Goal: Task Accomplishment & Management: Use online tool/utility

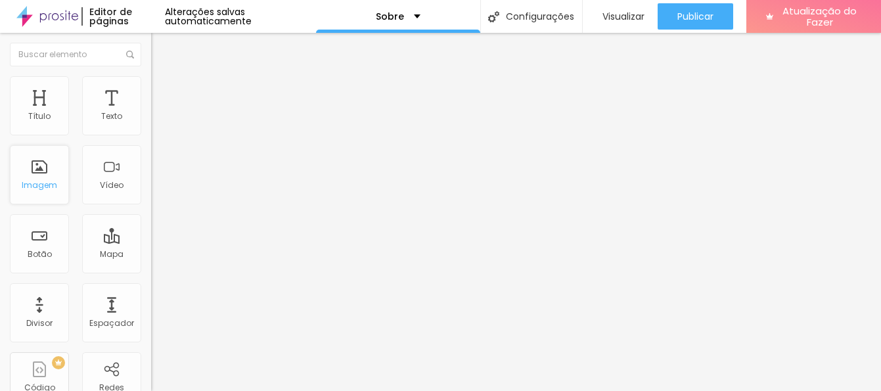
click at [45, 176] on div "Imagem" at bounding box center [39, 174] width 59 height 59
click at [33, 173] on div "Imagem" at bounding box center [39, 174] width 59 height 59
click at [43, 171] on div "Imagem" at bounding box center [39, 174] width 59 height 59
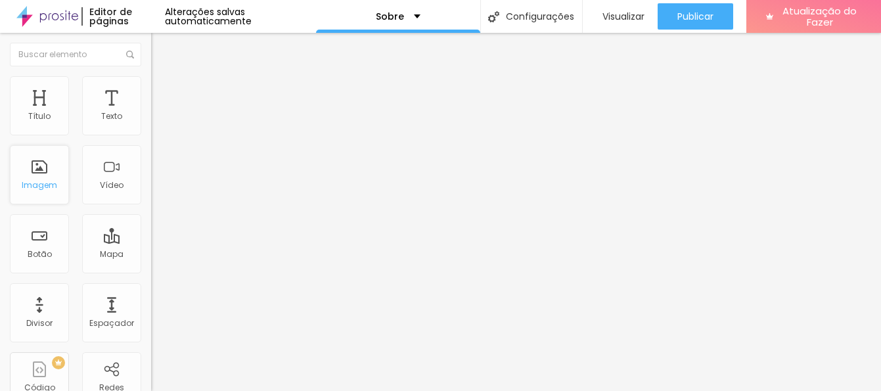
click at [41, 171] on div "Imagem" at bounding box center [39, 174] width 59 height 59
click at [44, 170] on div "Imagem" at bounding box center [39, 174] width 59 height 59
click at [42, 171] on div "Imagem" at bounding box center [39, 174] width 59 height 59
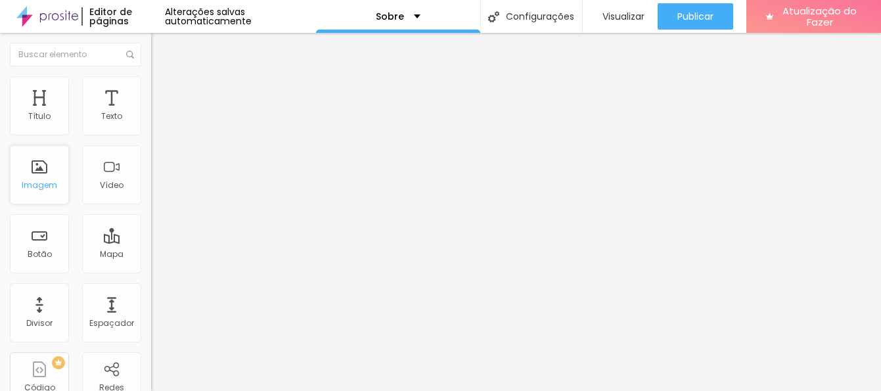
click at [42, 171] on div "Imagem" at bounding box center [39, 174] width 59 height 59
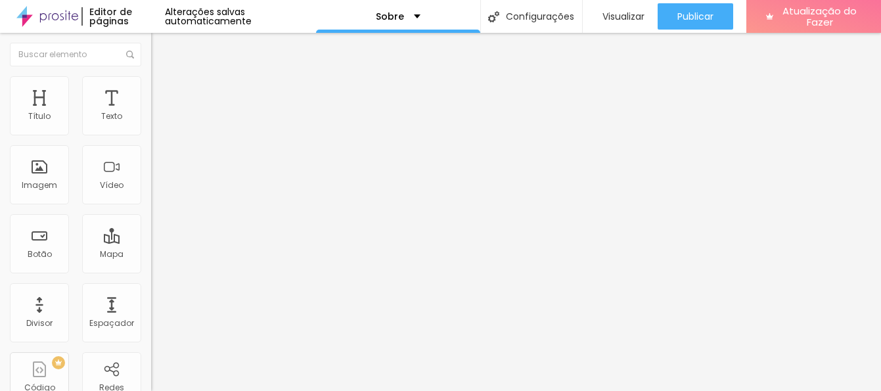
click at [70, 173] on div "Título Texto Imagem Vídeo Botão Mapa Divisor Espaçador PREMIUM Código HTML Rede…" at bounding box center [75, 386] width 151 height 621
click at [35, 171] on div "Imagem" at bounding box center [39, 174] width 59 height 59
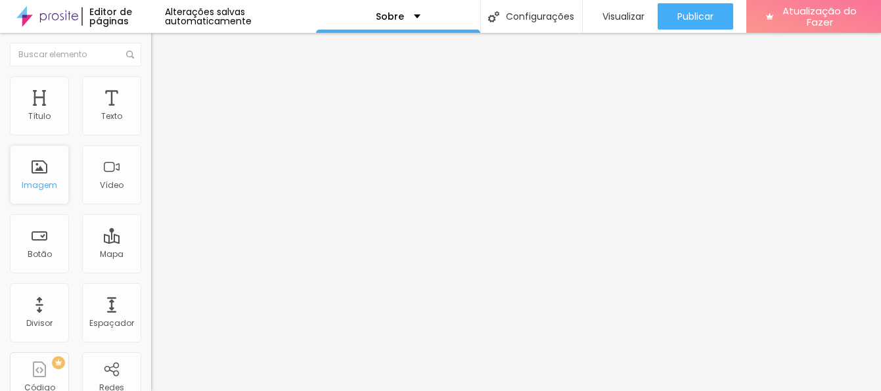
click at [41, 171] on div "Imagem" at bounding box center [39, 174] width 59 height 59
click at [161, 47] on img "button" at bounding box center [166, 48] width 11 height 11
click at [100, 109] on div "Texto" at bounding box center [111, 105] width 59 height 59
click at [151, 130] on img at bounding box center [155, 125] width 9 height 9
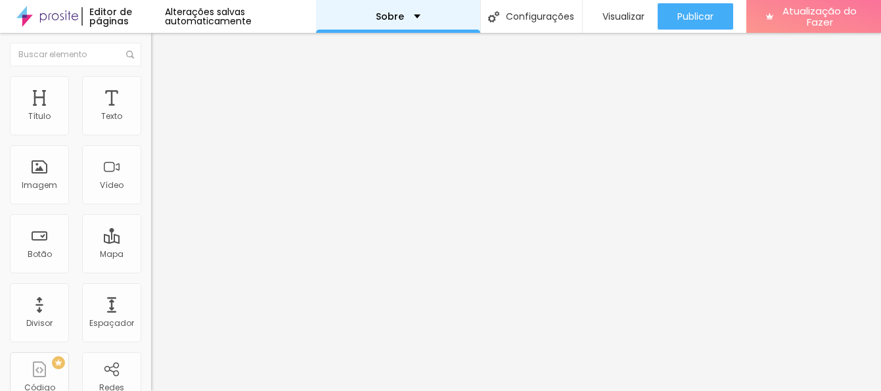
click at [407, 16] on div "Sobre" at bounding box center [398, 16] width 45 height 9
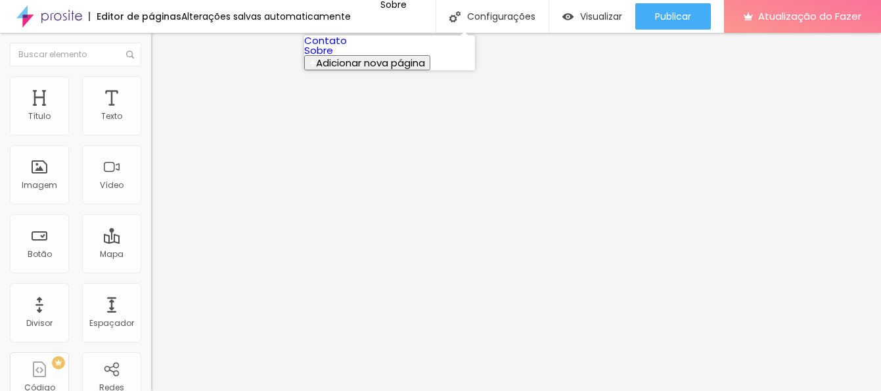
click at [333, 57] on link "Sobre" at bounding box center [318, 50] width 29 height 14
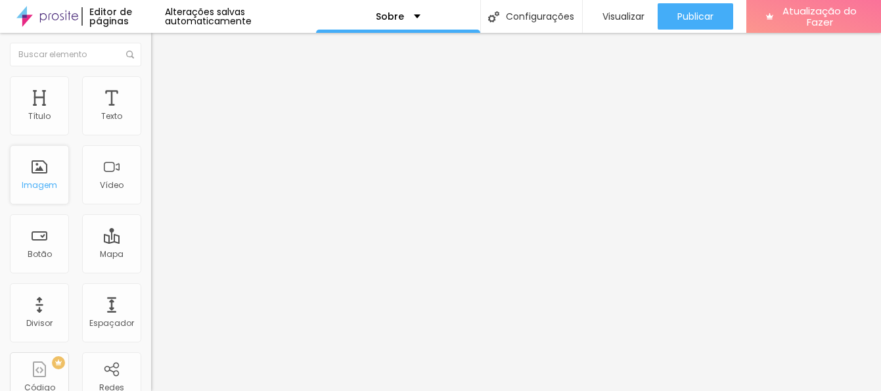
click at [44, 168] on div "Imagem" at bounding box center [39, 174] width 59 height 59
click at [245, 18] on font "Alterações salvas automaticamente" at bounding box center [208, 16] width 87 height 22
